Goal: Information Seeking & Learning: Learn about a topic

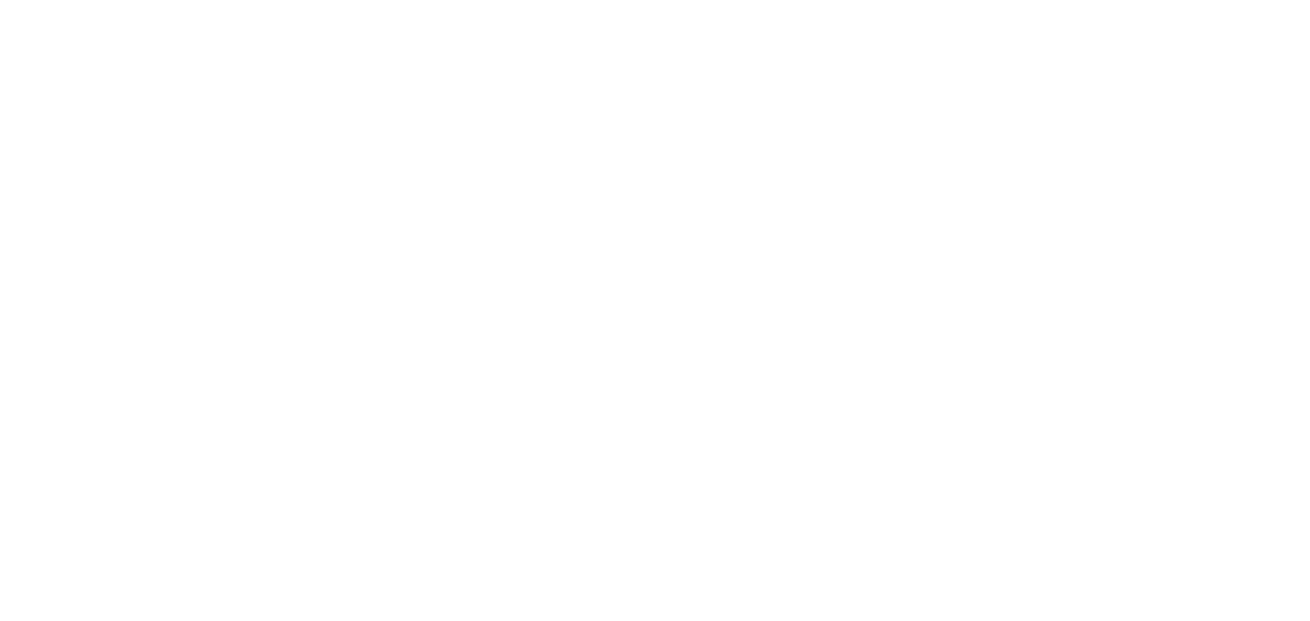
select select
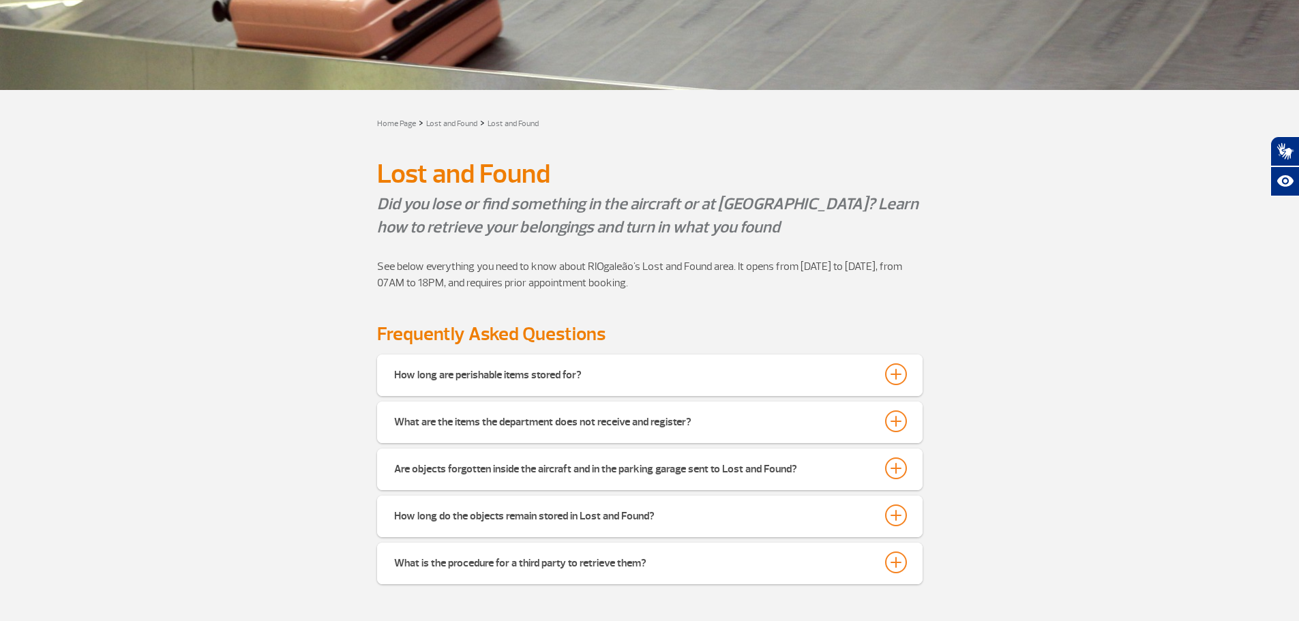
scroll to position [205, 0]
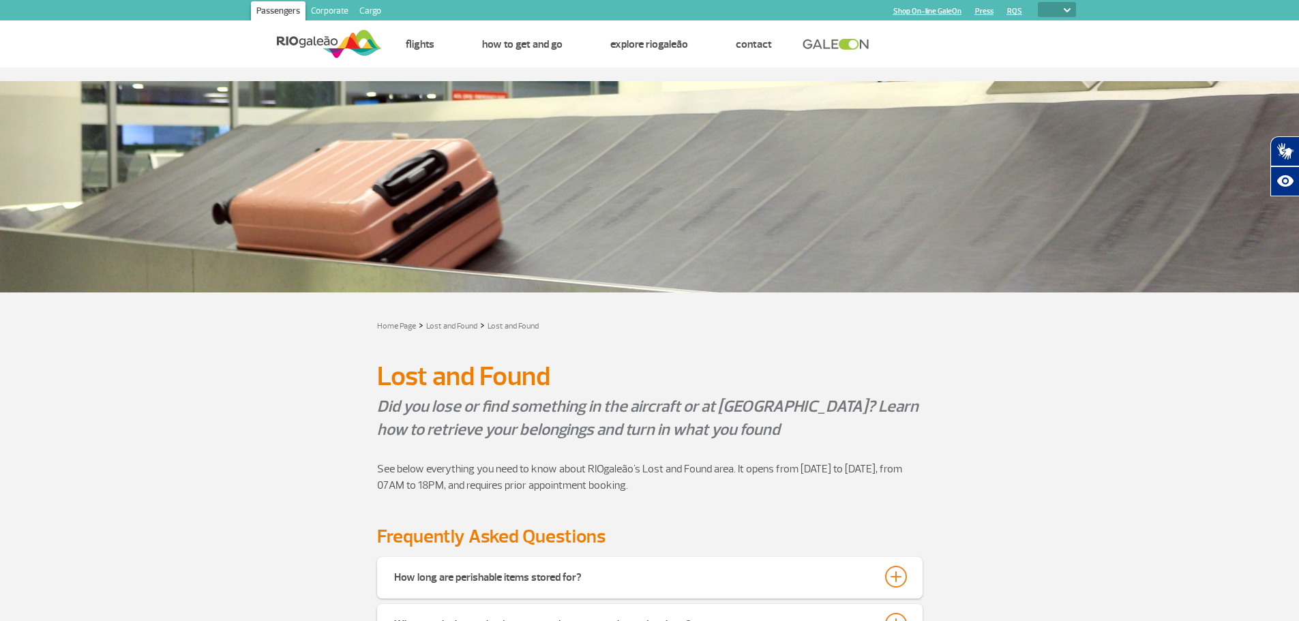
select select
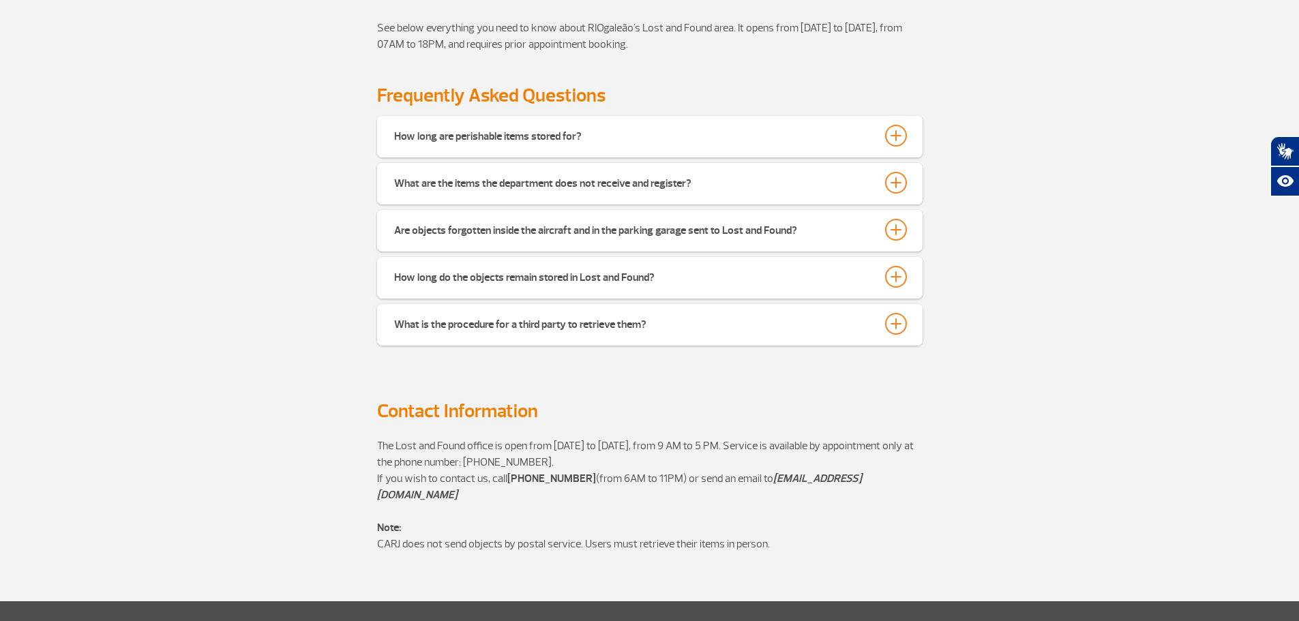
scroll to position [409, 0]
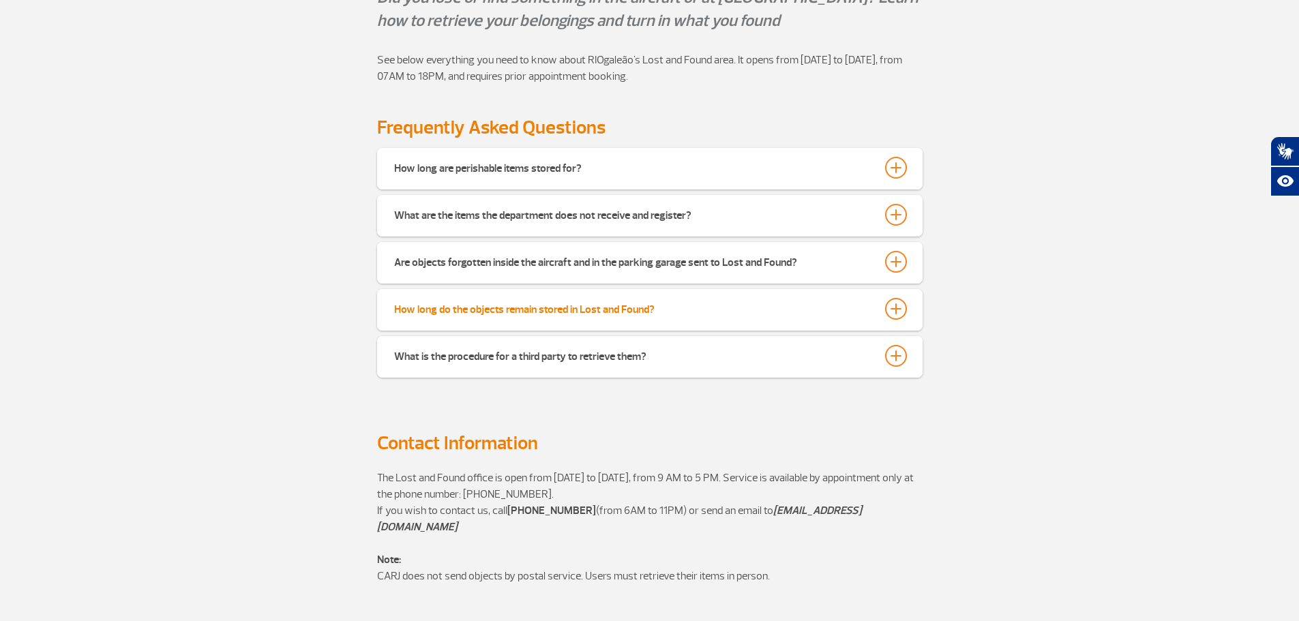
click at [479, 304] on div "How long do the objects remain stored in Lost and Found?" at bounding box center [524, 307] width 261 height 19
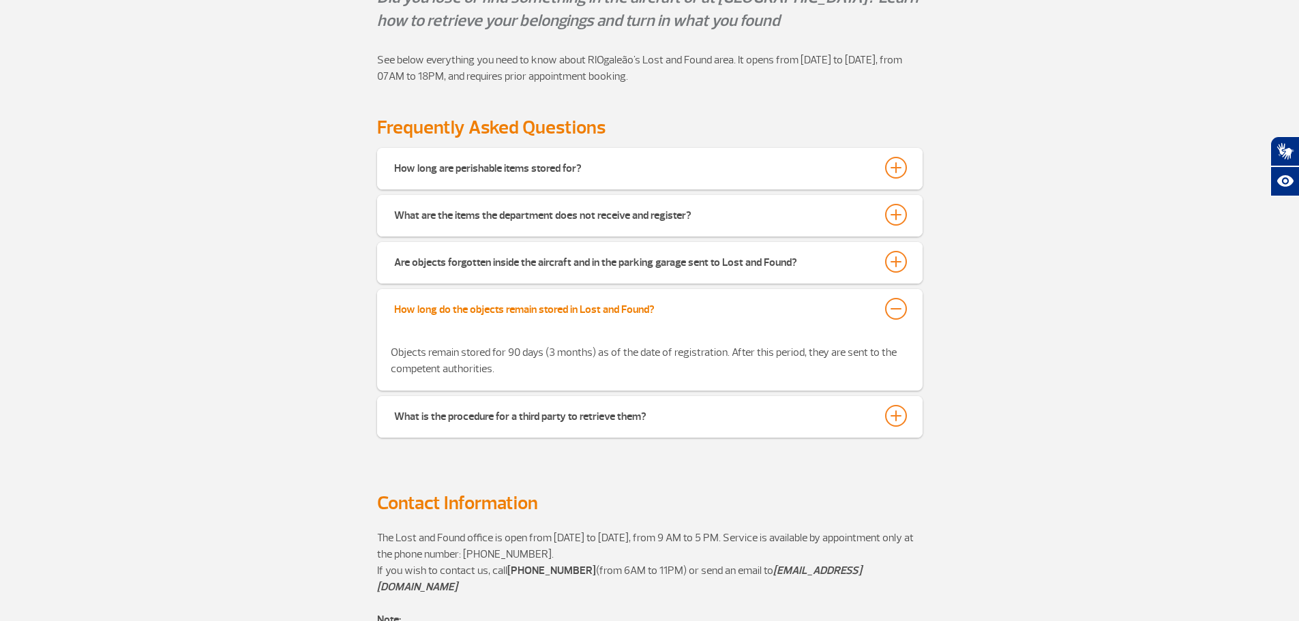
click at [569, 306] on div "How long do the objects remain stored in Lost and Found?" at bounding box center [524, 307] width 261 height 19
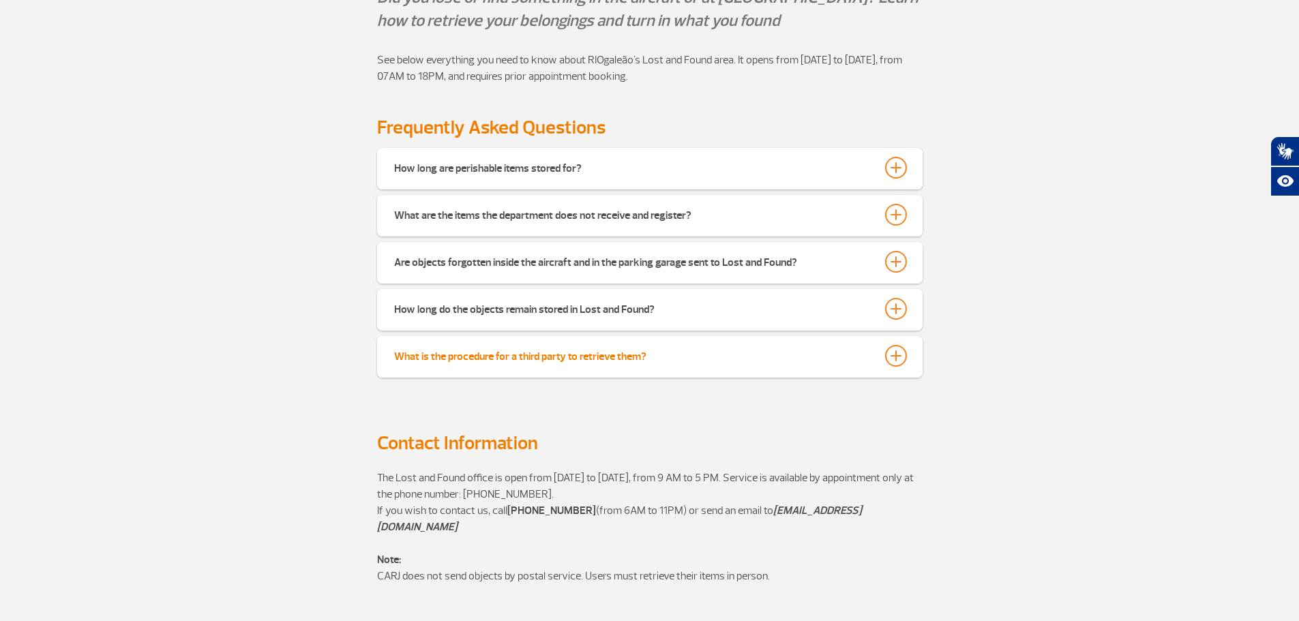
click at [627, 361] on div "What is the procedure for a third party to retrieve them?" at bounding box center [520, 354] width 252 height 19
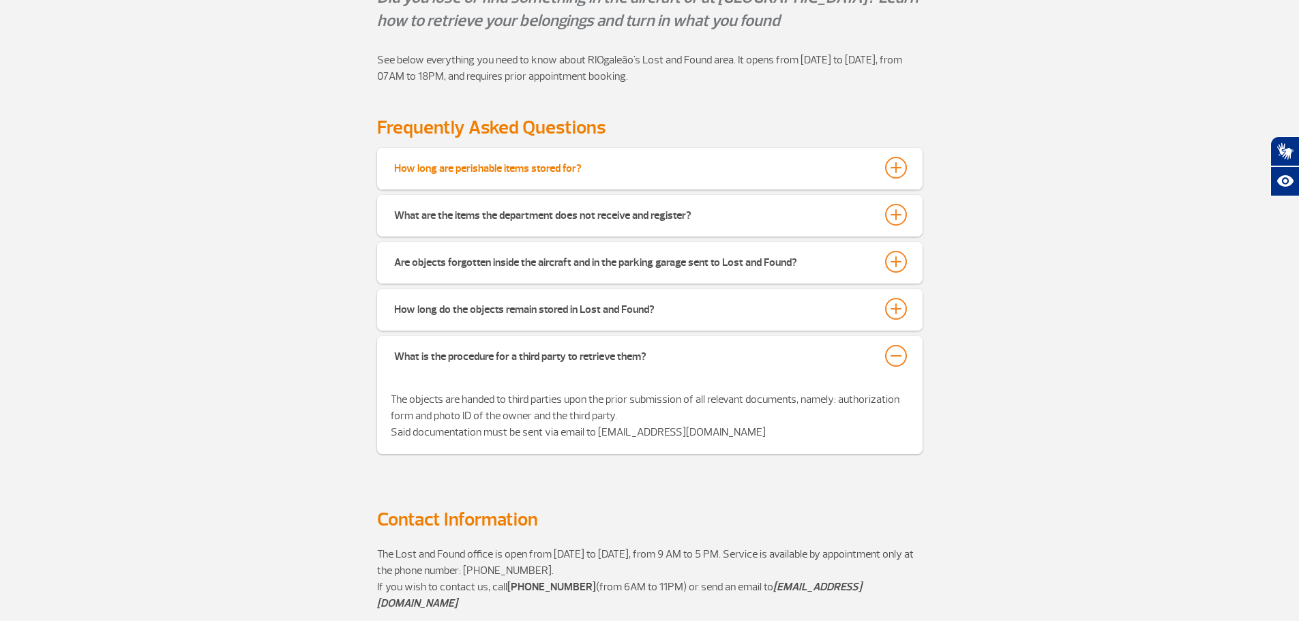
click at [512, 165] on div "How long are perishable items stored for?" at bounding box center [488, 166] width 188 height 19
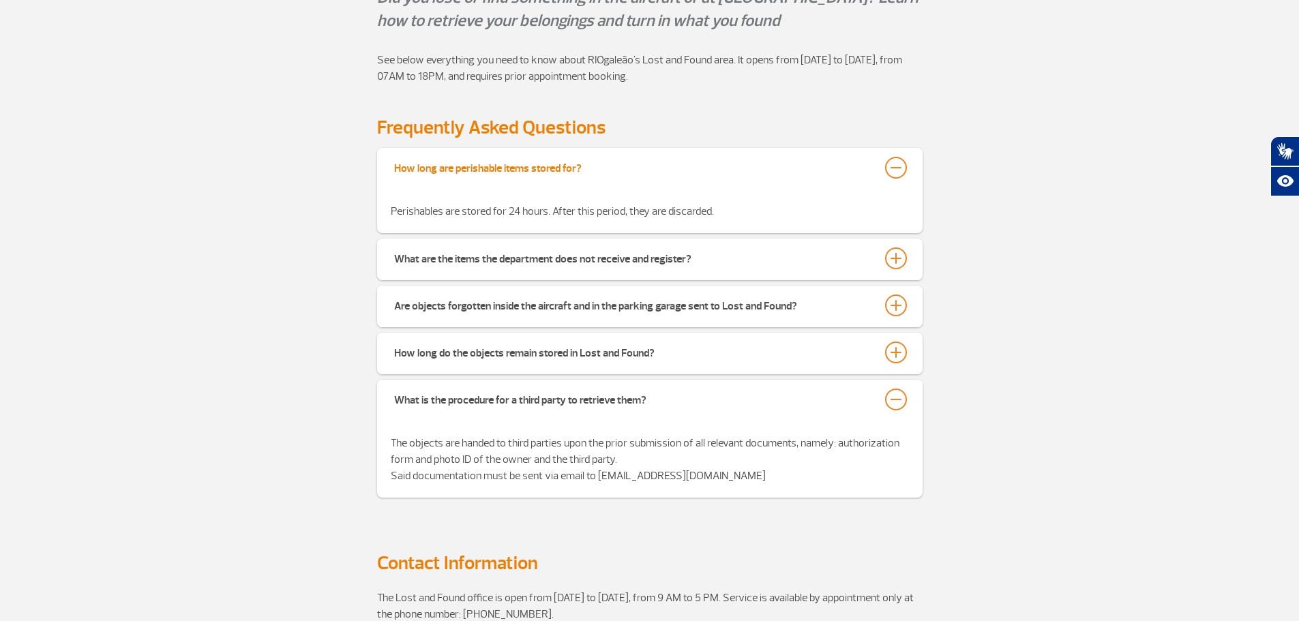
click at [512, 165] on div "How long are perishable items stored for?" at bounding box center [488, 166] width 188 height 19
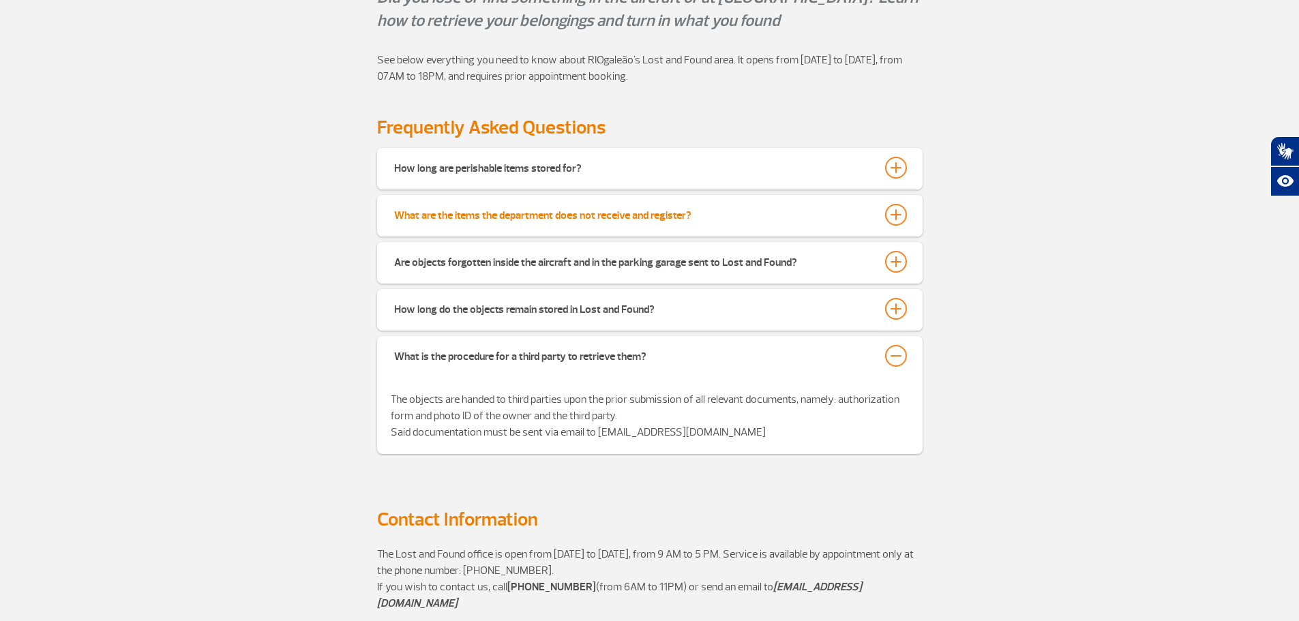
click at [560, 214] on div "What are the items the department does not receive and register?" at bounding box center [542, 213] width 297 height 19
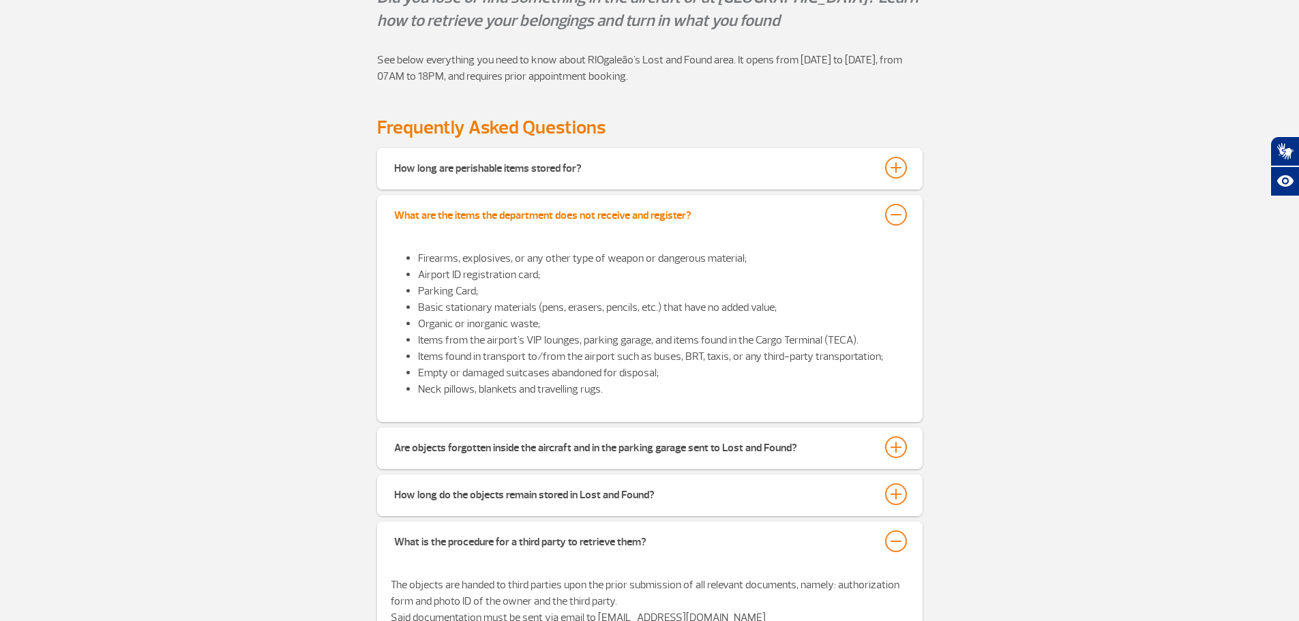
click at [560, 214] on div "What are the items the department does not receive and register?" at bounding box center [542, 213] width 297 height 19
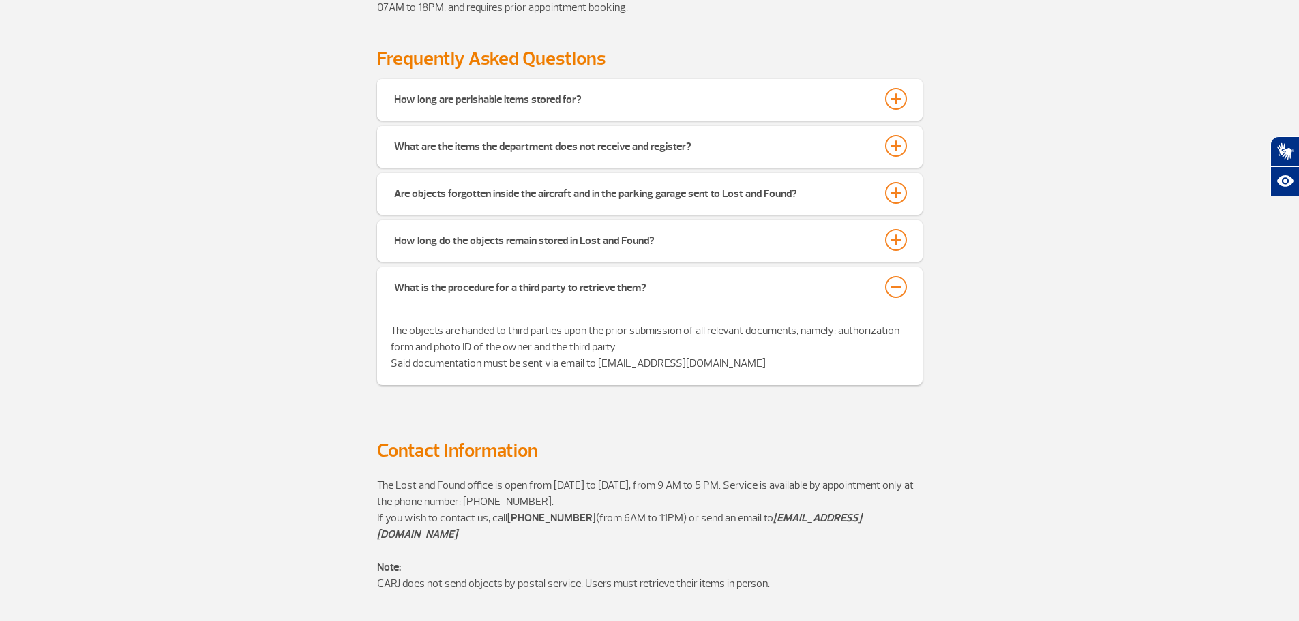
scroll to position [341, 0]
